Goal: Ask a question

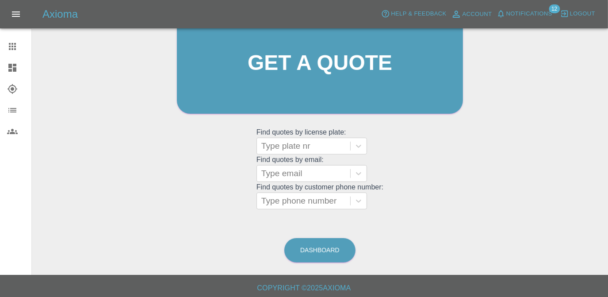
scroll to position [117, 0]
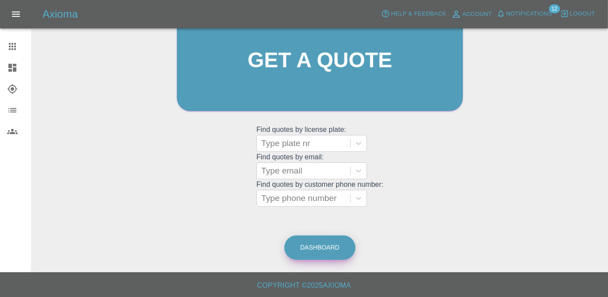
click at [350, 243] on link "Dashboard" at bounding box center [319, 247] width 71 height 24
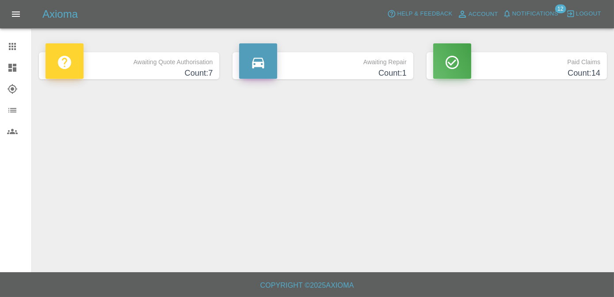
click at [323, 63] on p "Awaiting Repair" at bounding box center [322, 59] width 167 height 15
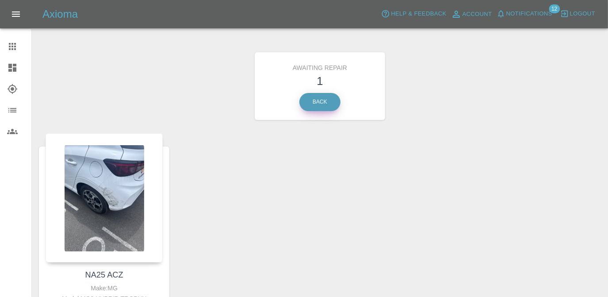
click at [318, 103] on link "Back" at bounding box center [319, 102] width 41 height 18
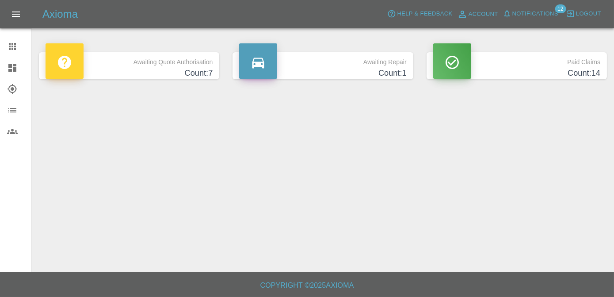
click at [207, 54] on p "Awaiting Quote Authorisation" at bounding box center [129, 59] width 167 height 15
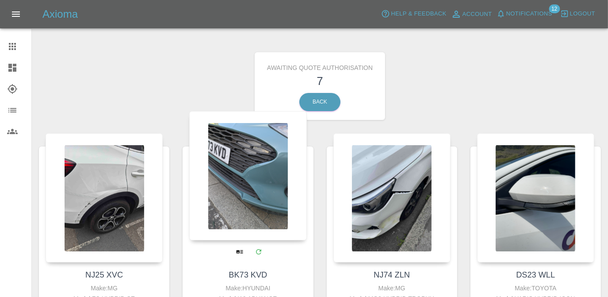
click at [275, 188] on div at bounding box center [247, 175] width 117 height 129
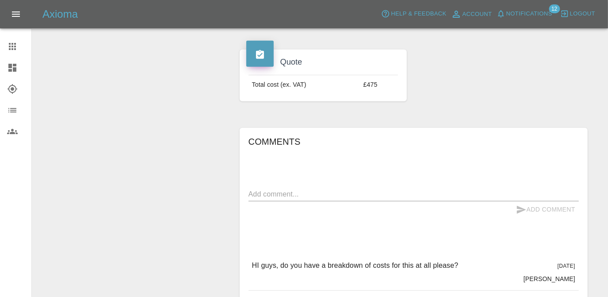
scroll to position [341, 0]
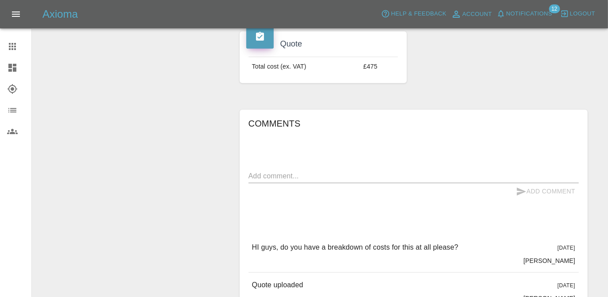
click at [344, 172] on div "x" at bounding box center [413, 176] width 330 height 14
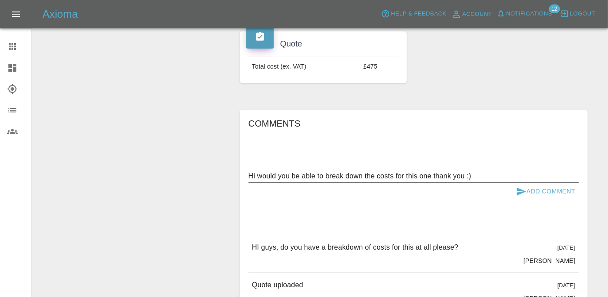
type textarea "Hi would you be able to break down the costs for this one thank you :)"
click at [541, 183] on button "Add Comment" at bounding box center [545, 191] width 66 height 16
